Goal: Information Seeking & Learning: Learn about a topic

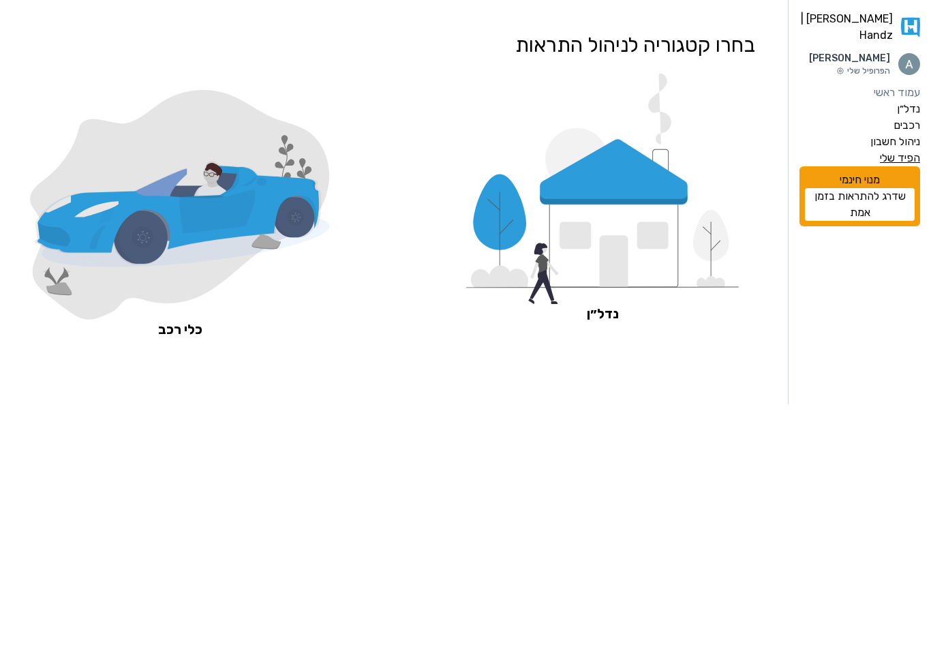
click at [882, 166] on label "הפיד שלי" at bounding box center [899, 158] width 40 height 16
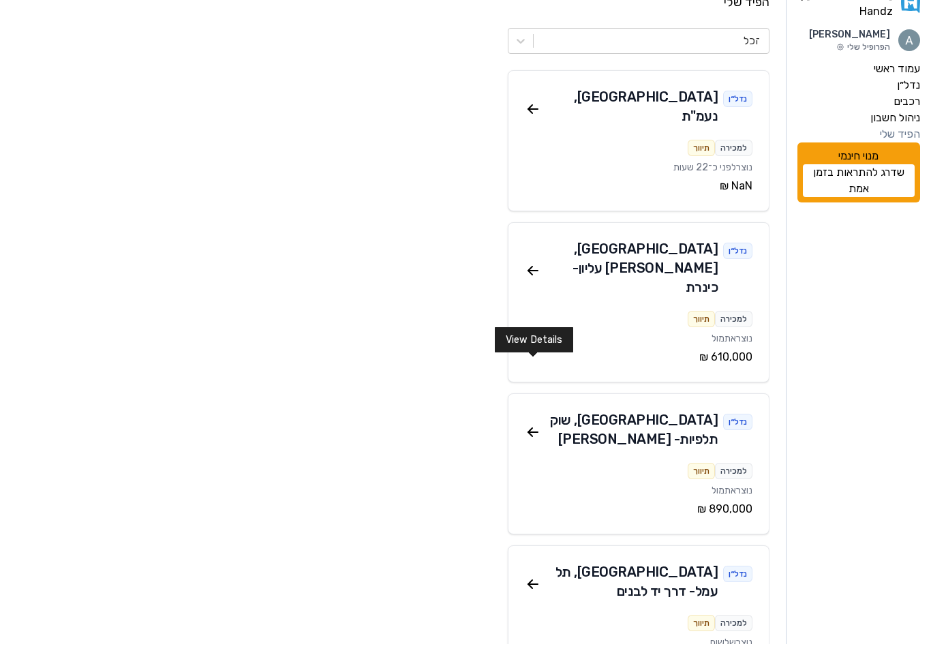
click at [533, 456] on icon at bounding box center [533, 456] width 10 height 0
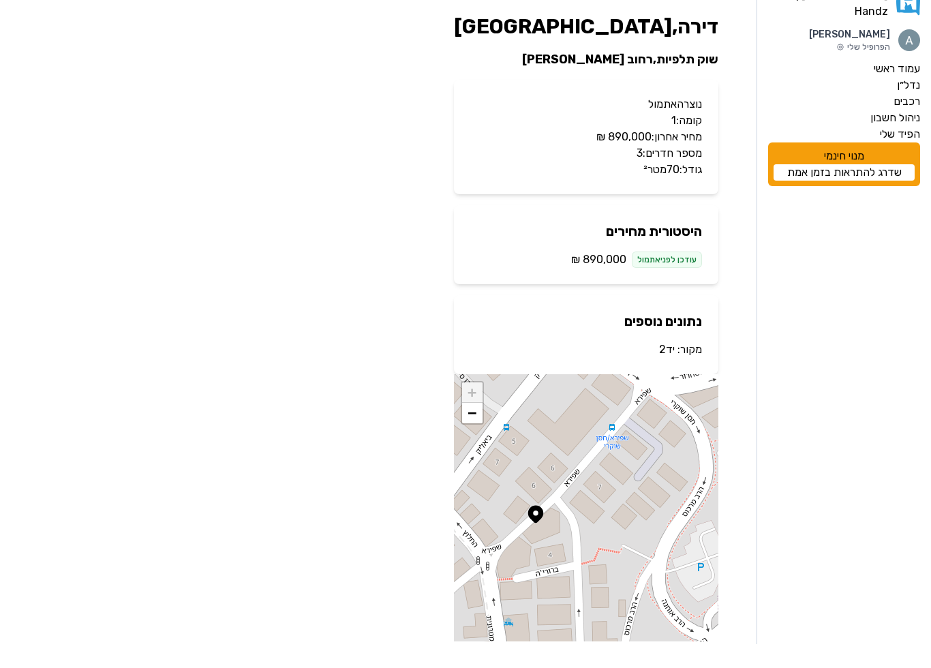
click at [722, 150] on div "דירה , חיפה שוק תלפיות , רחוב [PERSON_NAME] נוצרה אתמול קומה: 1 מחיר אחרון: ‏89…" at bounding box center [586, 351] width 286 height 649
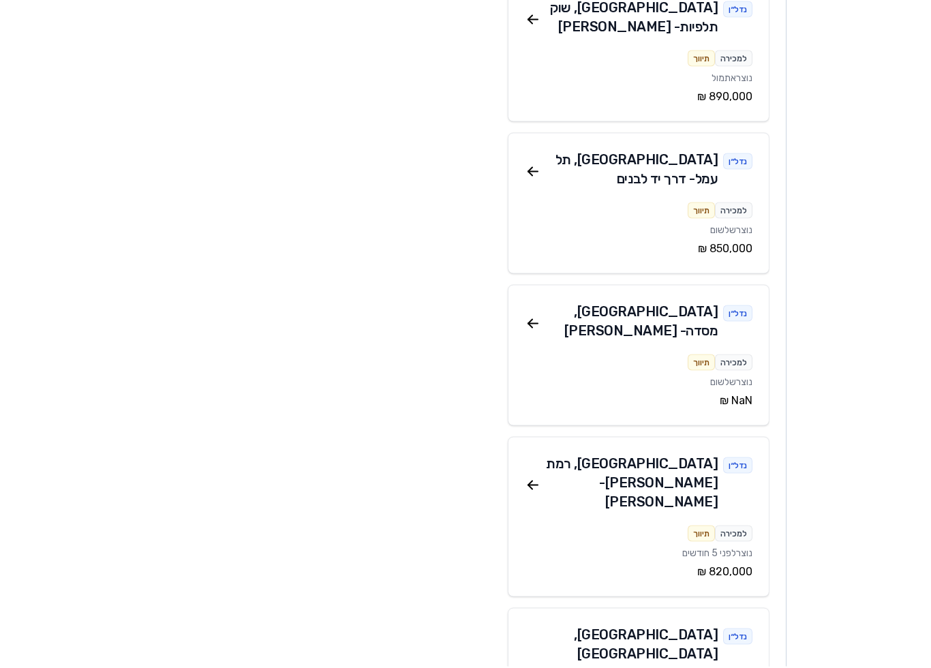
scroll to position [435, 0]
click at [533, 478] on icon at bounding box center [533, 486] width 16 height 16
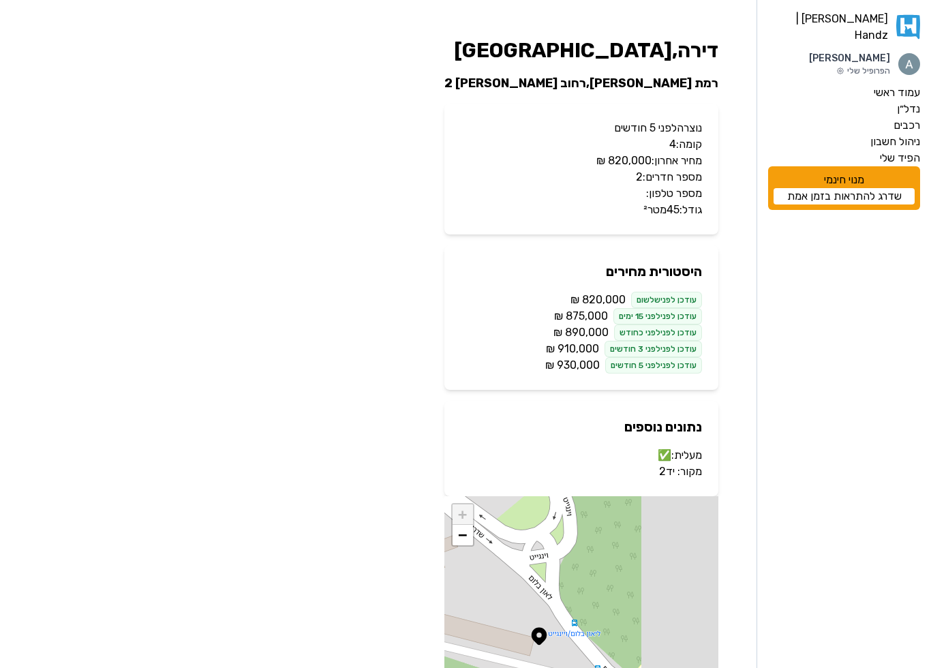
click at [749, 298] on div "[PERSON_NAME] | Handz [PERSON_NAME] הפרופיל שלי עמוד ראשי נדל״ן רכבים ניהול חשב…" at bounding box center [465, 400] width 931 height 801
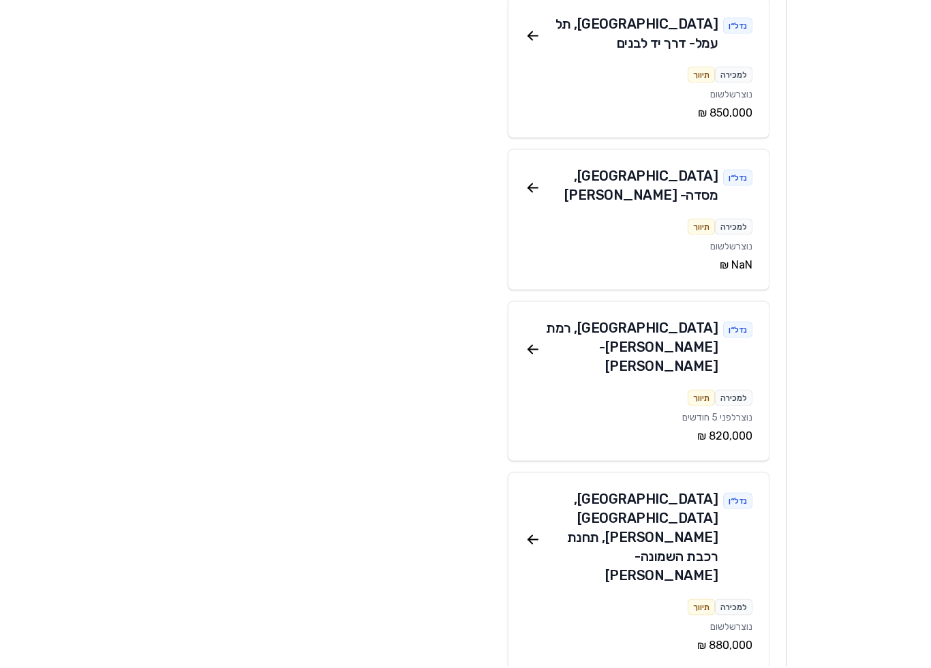
scroll to position [571, 0]
click at [540, 532] on icon at bounding box center [533, 540] width 16 height 16
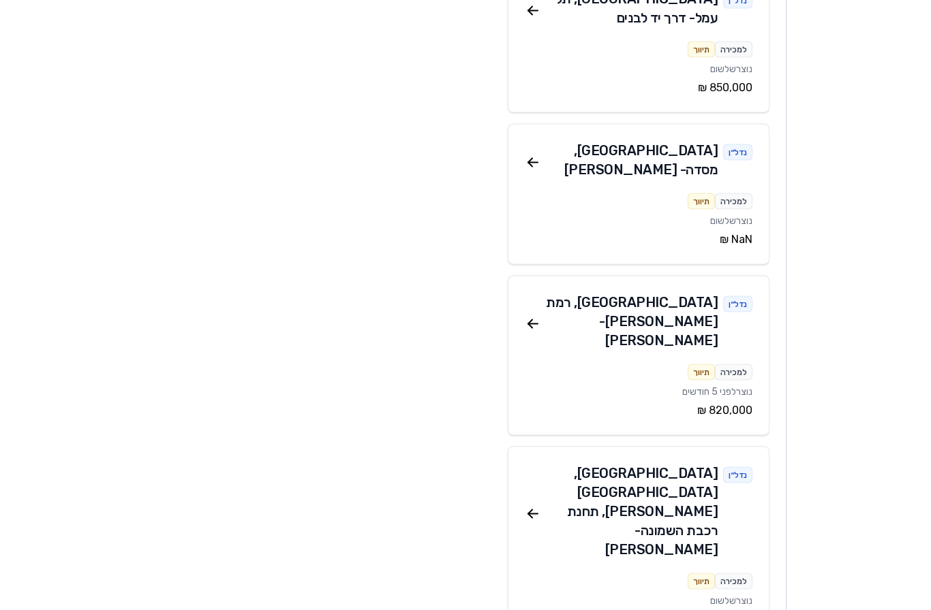
scroll to position [572, 0]
